Goal: Task Accomplishment & Management: Use online tool/utility

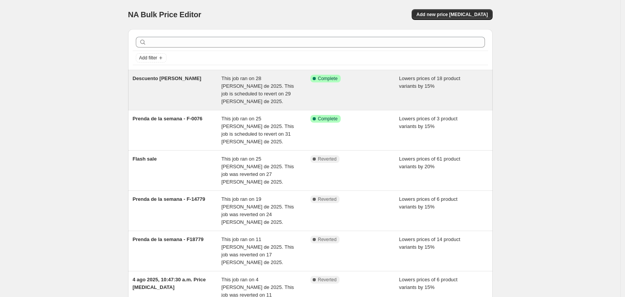
click at [282, 102] on div "This job ran on 28 [PERSON_NAME] de 2025. This job is scheduled to revert on 29…" at bounding box center [265, 90] width 89 height 31
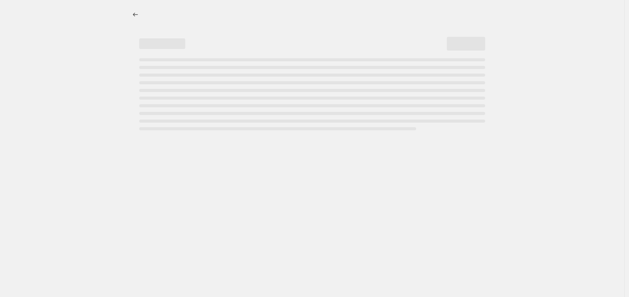
select select "percentage"
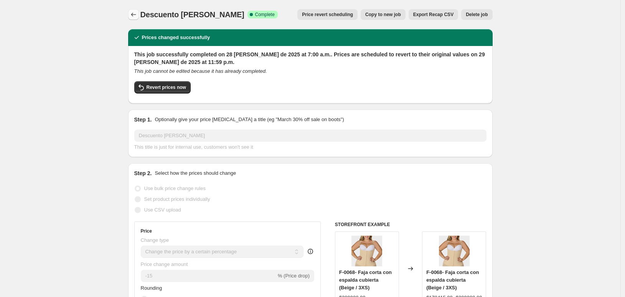
click at [131, 17] on icon "Price change jobs" at bounding box center [133, 15] width 5 height 4
